Goal: Information Seeking & Learning: Learn about a topic

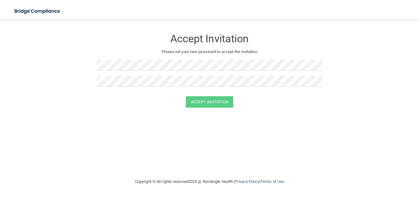
click at [266, 115] on div "Accept Invitation Please set your new password to accept the invitation Accept …" at bounding box center [209, 99] width 394 height 146
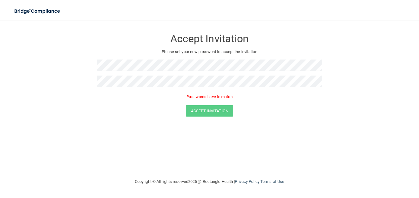
click at [260, 125] on div "Accept Invitation Please set your new password to accept the invitation Passwor…" at bounding box center [209, 99] width 394 height 146
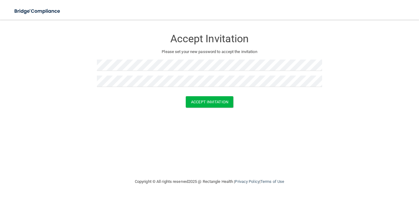
click at [267, 126] on div "Accept Invitation Please set your new password to accept the invitation Accept …" at bounding box center [209, 99] width 394 height 146
click at [209, 104] on button "Accept Invitation" at bounding box center [209, 101] width 47 height 11
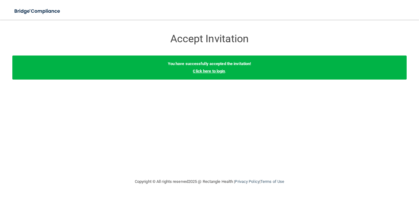
click at [205, 70] on link "Click here to login" at bounding box center [209, 71] width 32 height 5
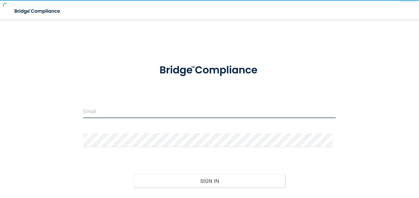
type input "[EMAIL_ADDRESS][DOMAIN_NAME]"
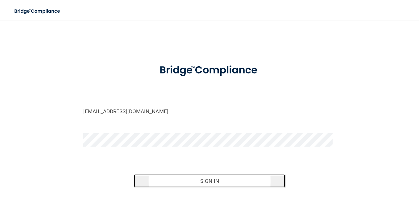
click at [195, 182] on button "Sign In" at bounding box center [209, 181] width 151 height 14
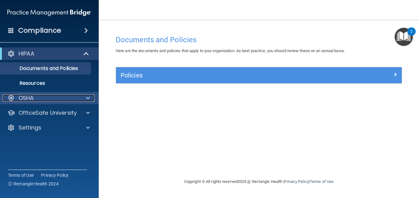
click at [89, 99] on span at bounding box center [88, 97] width 4 height 7
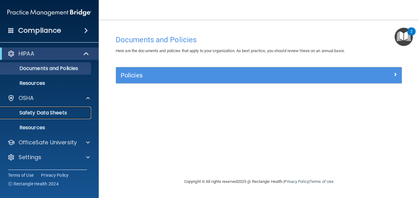
click at [54, 113] on p "Safety Data Sheets" at bounding box center [46, 113] width 84 height 6
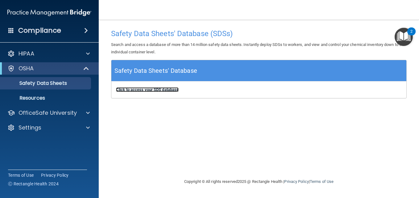
click at [141, 89] on b "Click to access your SDS database" at bounding box center [147, 89] width 63 height 5
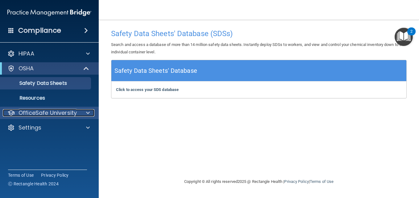
click at [85, 115] on div at bounding box center [86, 112] width 15 height 7
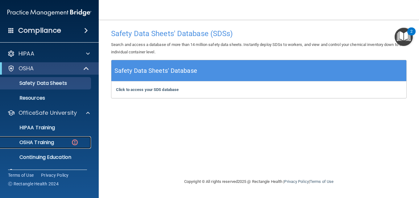
click at [49, 144] on p "OSHA Training" at bounding box center [29, 142] width 50 height 6
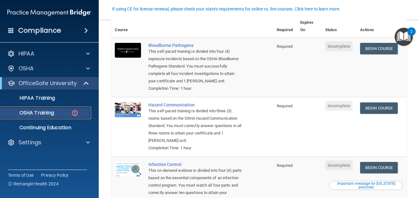
scroll to position [44, 0]
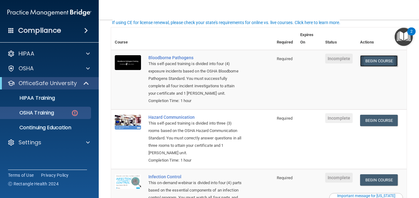
click at [372, 60] on link "Begin Course" at bounding box center [379, 60] width 38 height 11
click at [369, 61] on link "Begin Course" at bounding box center [379, 60] width 38 height 11
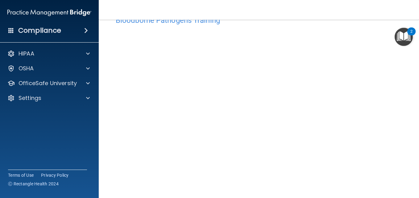
scroll to position [25, 0]
click at [399, 61] on div "Bloodborne Pathogens Training This course doesn’t expire until . Are you sure y…" at bounding box center [258, 113] width 295 height 213
drag, startPoint x: 406, startPoint y: 178, endPoint x: 114, endPoint y: 35, distance: 326.0
click at [114, 35] on div "Bloodborne Pathogens Training This course doesn’t expire until . Are you sure y…" at bounding box center [258, 113] width 295 height 213
click at [400, 191] on div "Bloodborne Pathogens Training This course doesn’t expire until . Are you sure y…" at bounding box center [258, 113] width 295 height 213
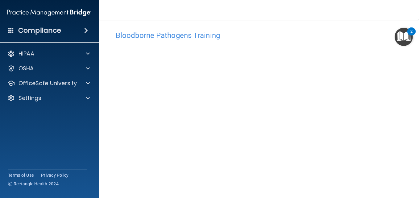
scroll to position [0, 0]
click at [405, 34] on img "Open Resource Center, 2 new notifications" at bounding box center [403, 37] width 18 height 18
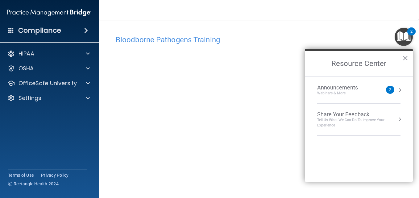
click at [390, 90] on div "2" at bounding box center [390, 90] width 2 height 0
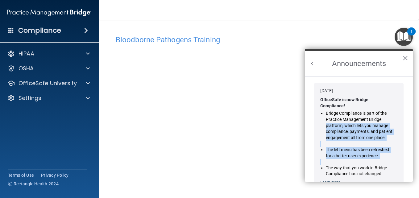
drag, startPoint x: 407, startPoint y: 118, endPoint x: 407, endPoint y: 166, distance: 47.5
click at [407, 166] on ol "Jan 30, 2024 OfficeSafe is now Bridge Compliance! Bridge Compliance is part of …" at bounding box center [359, 128] width 108 height 105
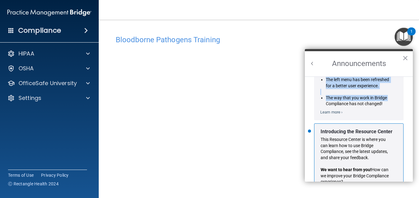
scroll to position [108, 0]
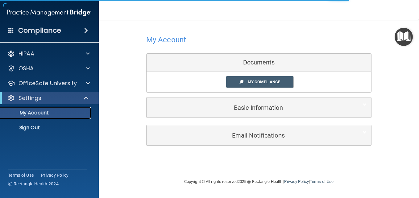
click at [23, 110] on p "My Account" at bounding box center [46, 113] width 84 height 6
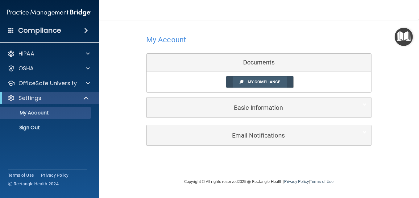
click at [248, 81] on span "My Compliance" at bounding box center [264, 82] width 32 height 5
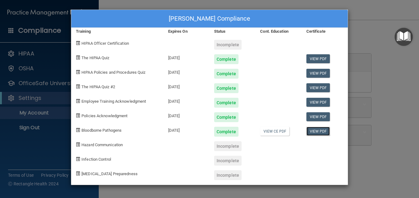
click at [315, 132] on link "View PDF" at bounding box center [318, 131] width 24 height 9
click at [377, 33] on div "Debbie Sanville's Compliance Training Expires On Status Cont. Education Certifi…" at bounding box center [209, 99] width 419 height 198
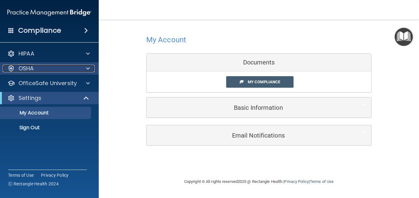
click at [42, 68] on div "OSHA" at bounding box center [41, 68] width 76 height 7
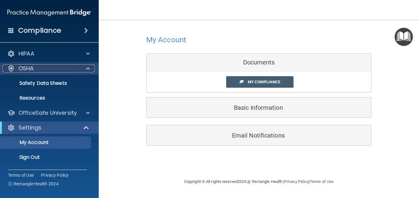
click at [88, 69] on span at bounding box center [88, 68] width 4 height 7
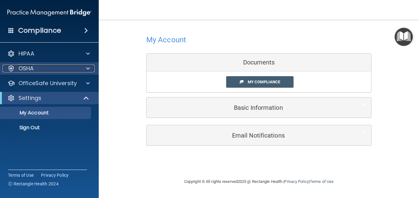
click at [89, 69] on span at bounding box center [88, 68] width 4 height 7
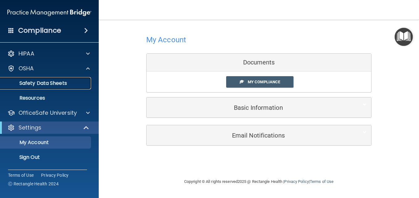
click at [51, 83] on p "Safety Data Sheets" at bounding box center [46, 83] width 84 height 6
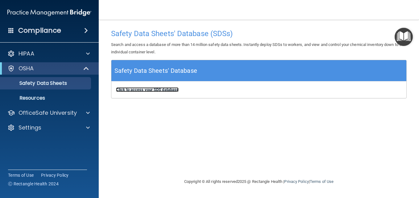
click at [161, 91] on b "Click to access your SDS database" at bounding box center [147, 89] width 63 height 5
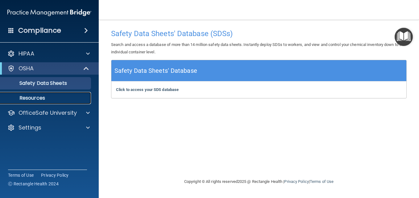
click at [26, 96] on p "Resources" at bounding box center [46, 98] width 84 height 6
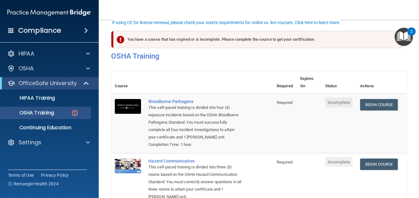
scroll to position [44, 0]
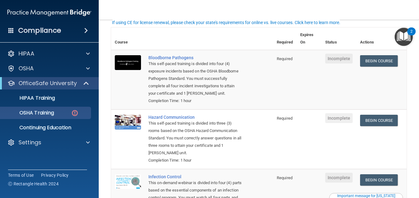
drag, startPoint x: 414, startPoint y: 60, endPoint x: 414, endPoint y: 72, distance: 12.0
click at [414, 72] on main "You have a course that has expired or is incomplete. Please complete the course…" at bounding box center [259, 109] width 320 height 178
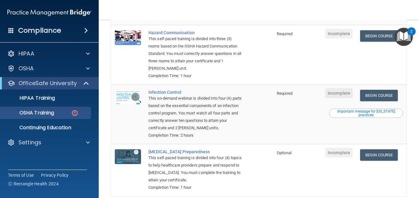
scroll to position [133, 0]
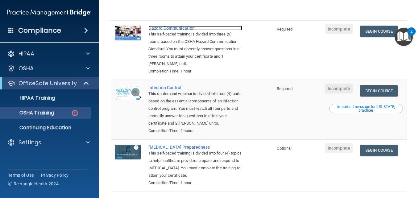
click at [187, 31] on div "Hazard Communication" at bounding box center [195, 28] width 94 height 5
click at [87, 84] on span at bounding box center [86, 83] width 5 height 7
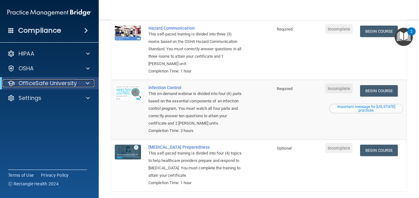
click at [87, 83] on span at bounding box center [88, 83] width 4 height 7
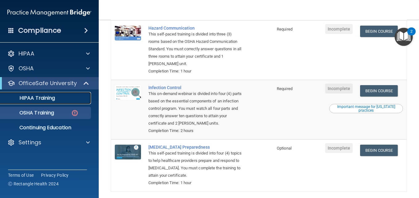
click at [46, 95] on p "HIPAA Training" at bounding box center [29, 98] width 51 height 6
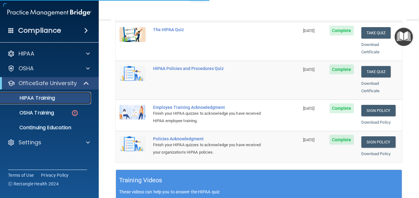
scroll to position [140, 0]
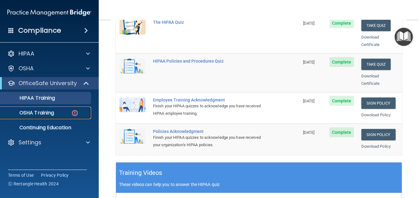
click at [49, 113] on p "OSHA Training" at bounding box center [29, 113] width 50 height 6
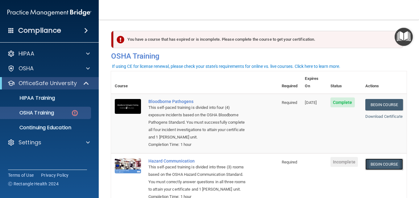
click at [379, 167] on link "Begin Course" at bounding box center [384, 163] width 38 height 11
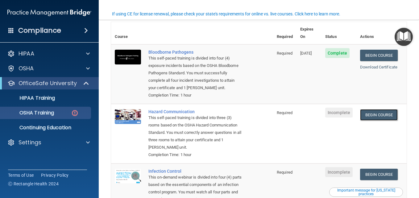
scroll to position [62, 0]
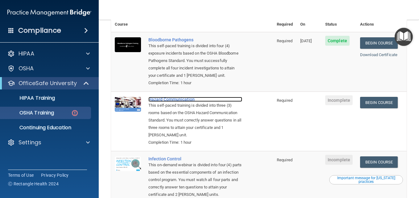
click at [171, 100] on div "Hazard Communication" at bounding box center [195, 99] width 94 height 5
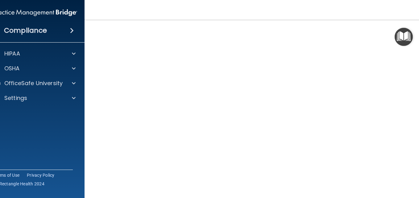
scroll to position [34, 0]
click at [4, 52] on p "HIPAA" at bounding box center [12, 53] width 16 height 7
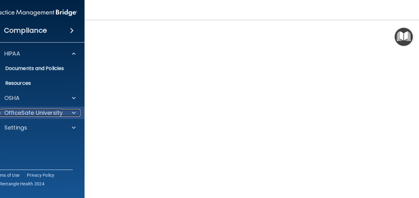
click at [72, 111] on span at bounding box center [74, 112] width 4 height 7
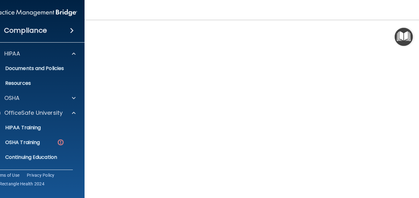
click at [417, 195] on div "Hazard Communication Training This course doesn’t expire until . Are you sure y…" at bounding box center [259, 111] width 324 height 227
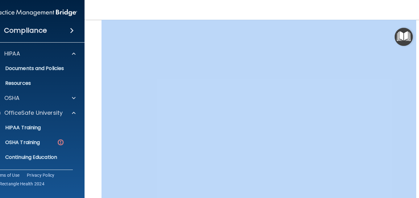
scroll to position [60, 0]
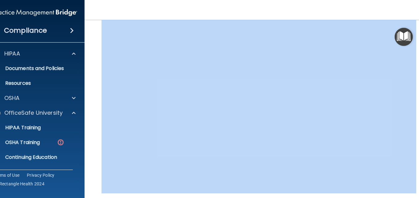
click at [417, 195] on main "Hazard Communication Training This course doesn’t expire until . Are you sure y…" at bounding box center [258, 109] width 348 height 178
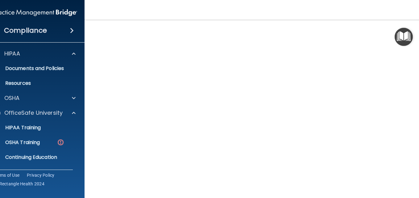
scroll to position [39, 0]
click at [417, 197] on div "Hazard Communication Training This course doesn’t expire until . Are you sure y…" at bounding box center [259, 106] width 324 height 227
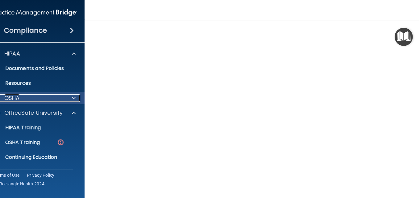
click at [72, 97] on span at bounding box center [74, 97] width 4 height 7
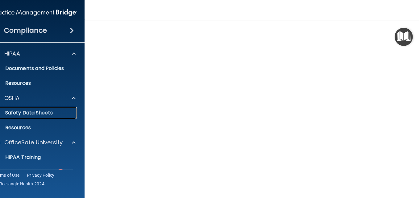
click at [57, 113] on p "Safety Data Sheets" at bounding box center [32, 113] width 84 height 6
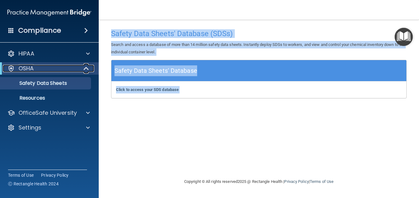
click at [88, 69] on span at bounding box center [86, 68] width 5 height 7
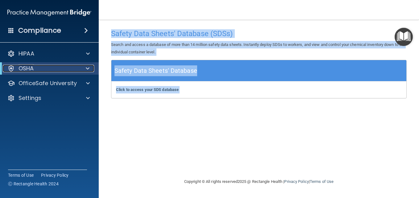
click at [38, 66] on div "OSHA" at bounding box center [41, 68] width 76 height 7
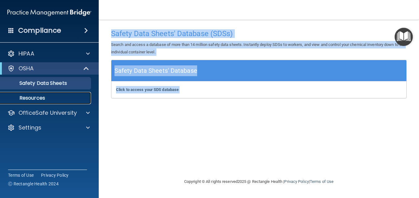
click at [53, 96] on p "Resources" at bounding box center [46, 98] width 84 height 6
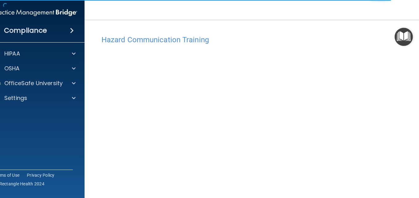
scroll to position [34, 0]
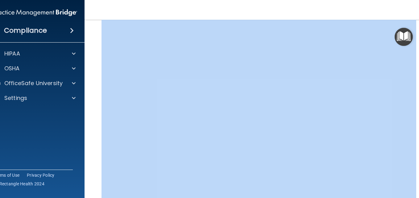
drag, startPoint x: 417, startPoint y: 27, endPoint x: 412, endPoint y: 4, distance: 23.3
click at [412, 4] on div "Toggle navigation [PERSON_NAME] [EMAIL_ADDRESS][DOMAIN_NAME] Manage My Enterpri…" at bounding box center [258, 99] width 348 height 198
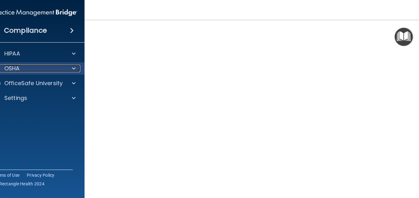
click at [72, 67] on span at bounding box center [74, 68] width 4 height 7
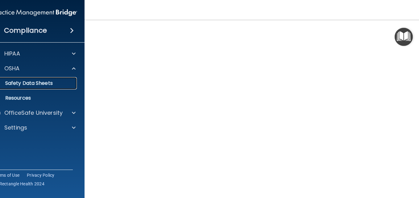
click at [39, 82] on p "Safety Data Sheets" at bounding box center [32, 83] width 84 height 6
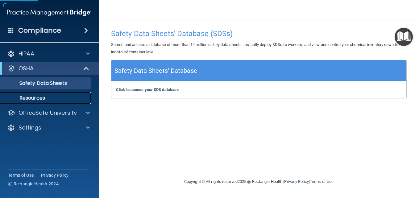
click at [30, 99] on p "Resources" at bounding box center [46, 98] width 84 height 6
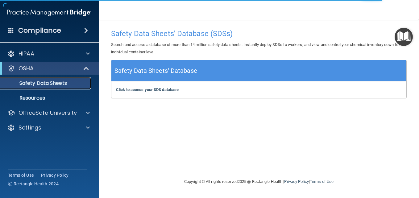
click at [78, 84] on p "Safety Data Sheets" at bounding box center [46, 83] width 84 height 6
click at [158, 72] on h5 "Safety Data Sheets' Database" at bounding box center [155, 70] width 83 height 11
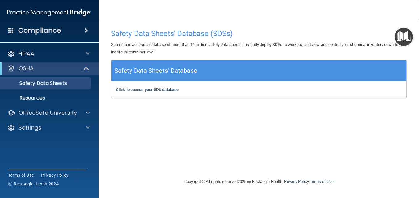
click at [158, 70] on h5 "Safety Data Sheets' Database" at bounding box center [155, 70] width 83 height 11
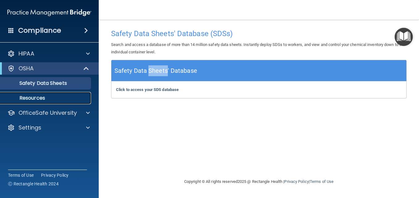
click at [23, 99] on p "Resources" at bounding box center [46, 98] width 84 height 6
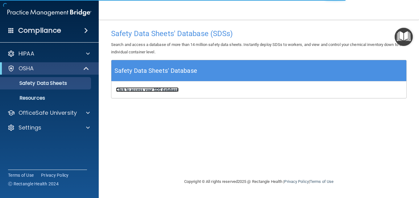
click at [131, 91] on b "Click to access your SDS database" at bounding box center [147, 89] width 63 height 5
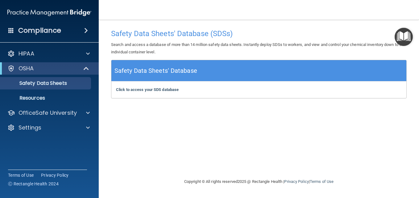
click at [136, 74] on h5 "Safety Data Sheets' Database" at bounding box center [155, 70] width 83 height 11
click at [142, 135] on div "Safety Data Sheets' Database (SDSs) Search and access a database of more than 1…" at bounding box center [258, 99] width 295 height 146
click at [30, 95] on p "Resources" at bounding box center [46, 98] width 84 height 6
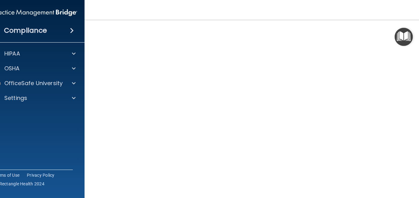
scroll to position [34, 0]
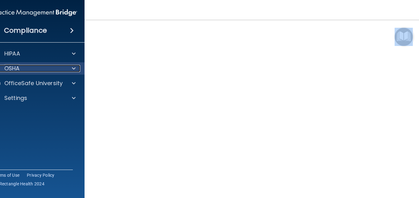
click at [11, 69] on p "OSHA" at bounding box center [11, 68] width 15 height 7
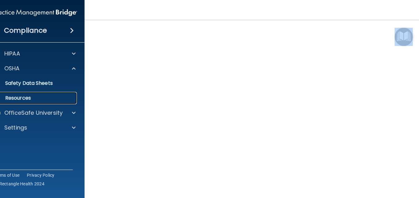
click at [30, 94] on link "Resources" at bounding box center [28, 98] width 97 height 12
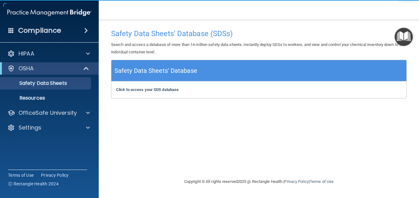
click at [133, 70] on h5 "Safety Data Sheets' Database" at bounding box center [155, 70] width 83 height 11
click at [133, 69] on h5 "Safety Data Sheets' Database" at bounding box center [155, 70] width 83 height 11
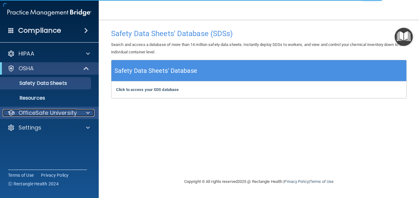
click at [87, 112] on span at bounding box center [88, 112] width 4 height 7
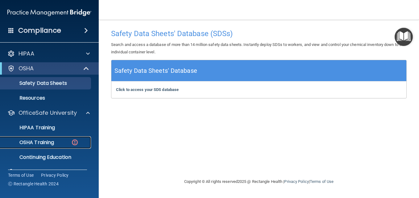
click at [59, 142] on div "OSHA Training" at bounding box center [46, 142] width 84 height 6
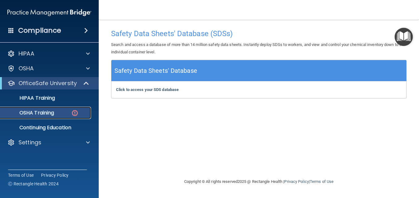
click at [44, 116] on p "OSHA Training" at bounding box center [29, 113] width 50 height 6
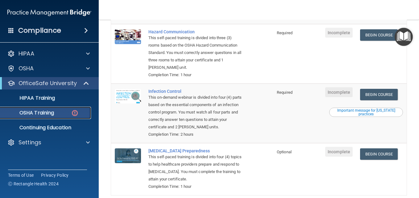
scroll to position [123, 0]
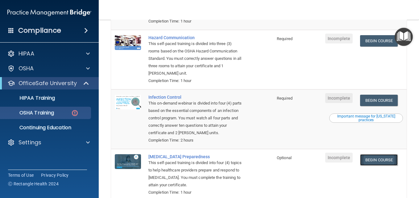
click at [371, 161] on link "Begin Course" at bounding box center [379, 159] width 38 height 11
click at [375, 43] on link "Begin Course" at bounding box center [379, 40] width 38 height 11
click at [366, 102] on link "Begin Course" at bounding box center [379, 100] width 38 height 11
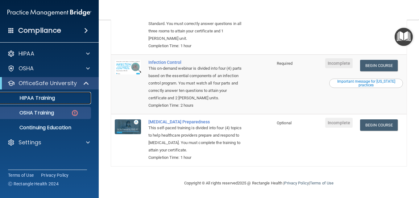
click at [50, 96] on p "HIPAA Training" at bounding box center [29, 98] width 51 height 6
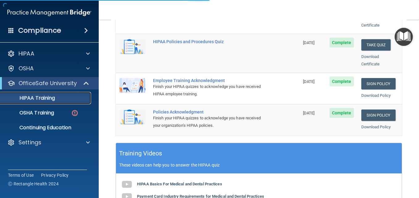
scroll to position [289, 0]
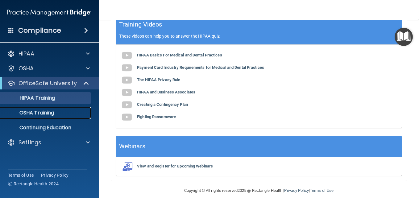
click at [46, 110] on p "OSHA Training" at bounding box center [29, 113] width 50 height 6
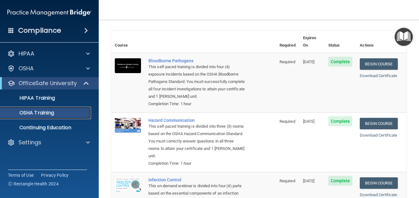
scroll to position [142, 0]
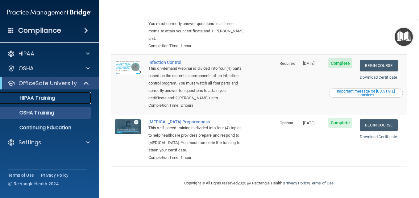
click at [46, 98] on p "HIPAA Training" at bounding box center [29, 98] width 51 height 6
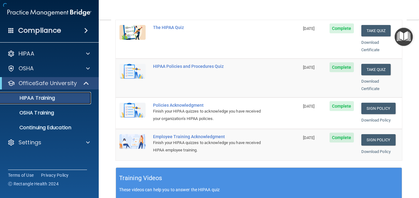
scroll to position [289, 0]
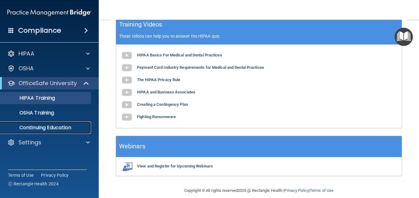
click at [38, 126] on p "Continuing Education" at bounding box center [46, 128] width 84 height 6
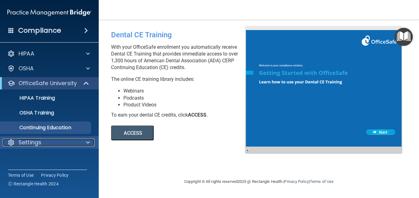
click at [87, 143] on span at bounding box center [88, 142] width 4 height 7
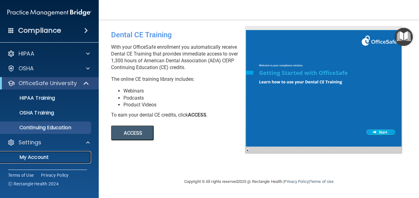
click at [40, 156] on p "My Account" at bounding box center [46, 157] width 84 height 6
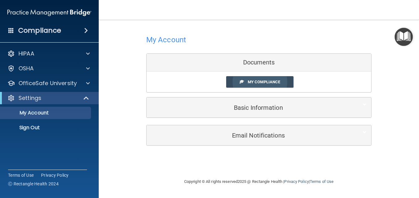
click at [261, 83] on span "My Compliance" at bounding box center [264, 82] width 32 height 5
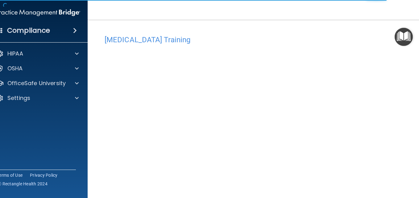
click at [418, 195] on html "Compliance HIPAA Documents and Policies Report an Incident Business Associates …" at bounding box center [209, 99] width 419 height 198
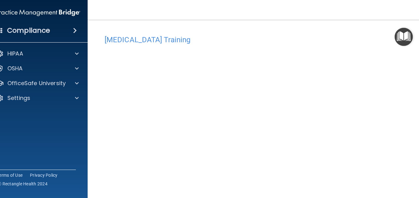
scroll to position [20, 0]
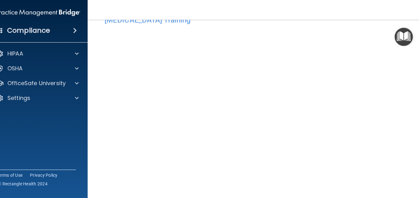
drag, startPoint x: 416, startPoint y: 81, endPoint x: 419, endPoint y: 146, distance: 64.8
click at [418, 146] on html "Compliance HIPAA Documents and Policies Report an Incident Business Associates …" at bounding box center [209, 99] width 419 height 198
drag, startPoint x: 418, startPoint y: 85, endPoint x: 412, endPoint y: 174, distance: 89.7
click at [414, 179] on main "COVID-19 Training This course doesn’t expire until . Are you sure you want to t…" at bounding box center [259, 109] width 342 height 178
drag, startPoint x: 418, startPoint y: 72, endPoint x: 420, endPoint y: 169, distance: 96.5
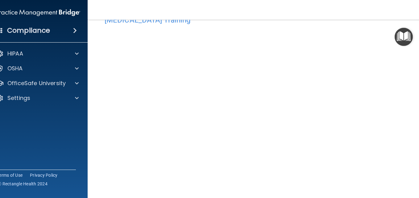
click at [418, 169] on html "Compliance HIPAA Documents and Policies Report an Incident Business Associates …" at bounding box center [209, 99] width 419 height 198
click at [412, 196] on div "COVID-19 Training This course doesn’t expire until . Are you sure you want to t…" at bounding box center [259, 118] width 318 height 213
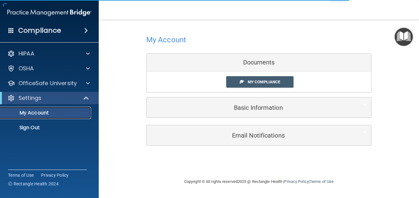
click at [49, 113] on p "My Account" at bounding box center [46, 113] width 84 height 6
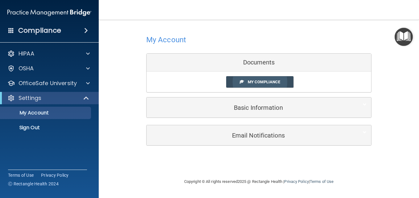
click at [265, 84] on span "My Compliance" at bounding box center [264, 82] width 32 height 5
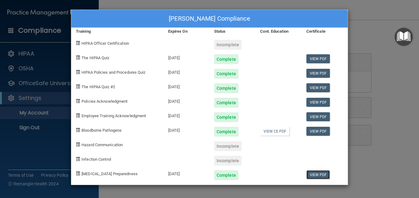
click at [315, 174] on link "View PDF" at bounding box center [318, 174] width 24 height 9
click at [97, 146] on span "Hazard Communication" at bounding box center [101, 144] width 41 height 5
drag, startPoint x: 97, startPoint y: 146, endPoint x: 113, endPoint y: 143, distance: 15.5
click at [113, 143] on span "Hazard Communication" at bounding box center [101, 144] width 41 height 5
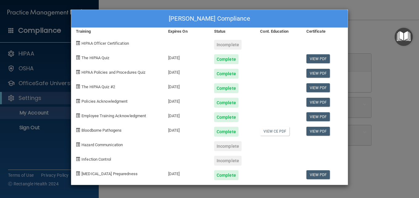
click at [106, 161] on span "Infection Control" at bounding box center [96, 159] width 30 height 5
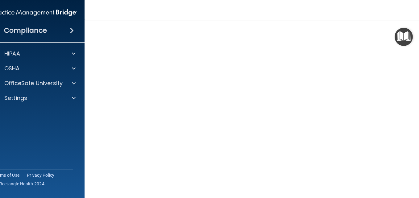
scroll to position [34, 0]
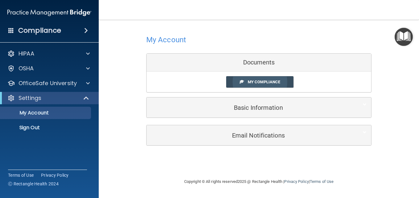
click at [254, 84] on span "My Compliance" at bounding box center [264, 82] width 32 height 5
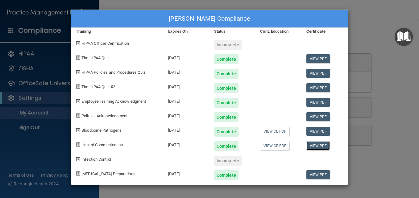
click at [313, 146] on link "View PDF" at bounding box center [318, 145] width 24 height 9
click at [90, 160] on span "Infection Control" at bounding box center [96, 159] width 30 height 5
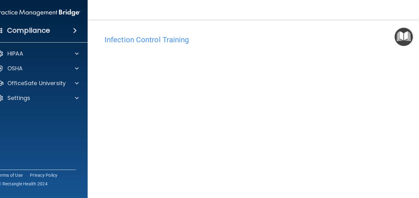
scroll to position [31, 0]
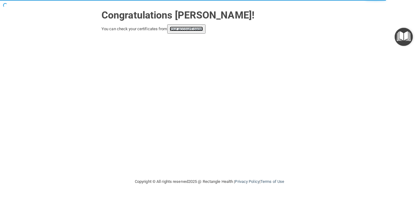
click at [191, 28] on link "your account page!" at bounding box center [187, 29] width 34 height 5
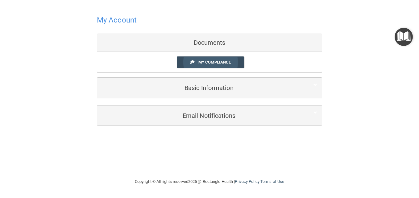
click at [214, 64] on link "My Compliance" at bounding box center [211, 61] width 68 height 11
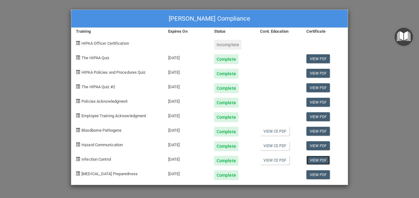
click at [321, 161] on link "View PDF" at bounding box center [318, 160] width 24 height 9
click at [273, 133] on link "View CE PDF" at bounding box center [274, 131] width 29 height 9
click at [270, 146] on link "View CE PDF" at bounding box center [274, 145] width 29 height 9
click at [271, 158] on link "View CE PDF" at bounding box center [274, 160] width 29 height 9
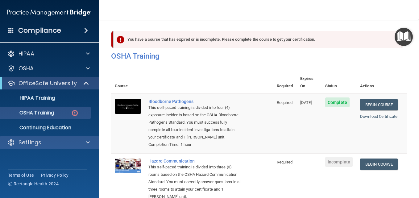
scroll to position [62, 0]
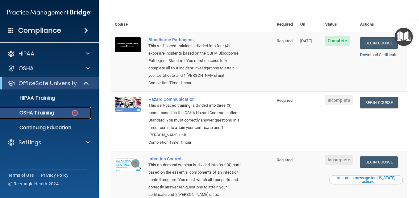
click at [43, 113] on p "OSHA Training" at bounding box center [29, 113] width 50 height 6
click at [76, 113] on img at bounding box center [75, 113] width 8 height 8
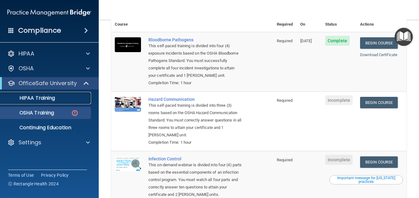
click at [39, 98] on p "HIPAA Training" at bounding box center [29, 98] width 51 height 6
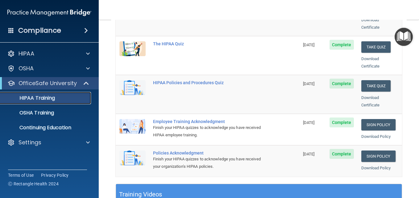
scroll to position [133, 0]
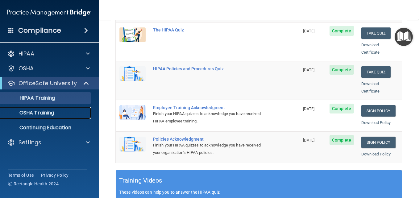
click at [31, 113] on p "OSHA Training" at bounding box center [29, 113] width 50 height 6
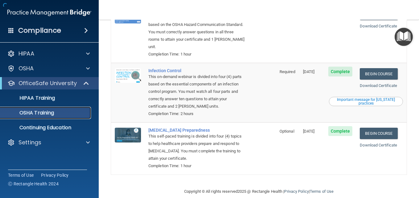
scroll to position [140, 0]
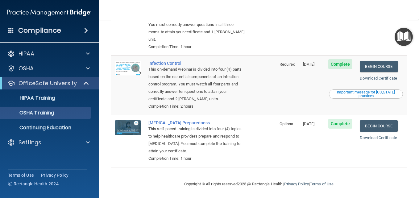
drag, startPoint x: 413, startPoint y: 114, endPoint x: 415, endPoint y: 74, distance: 40.1
click at [415, 74] on main "You have a course that has expired or is incomplete. Please complete the course…" at bounding box center [259, 109] width 320 height 178
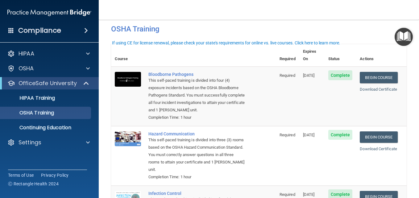
scroll to position [4, 0]
